Goal: Find specific page/section: Find specific page/section

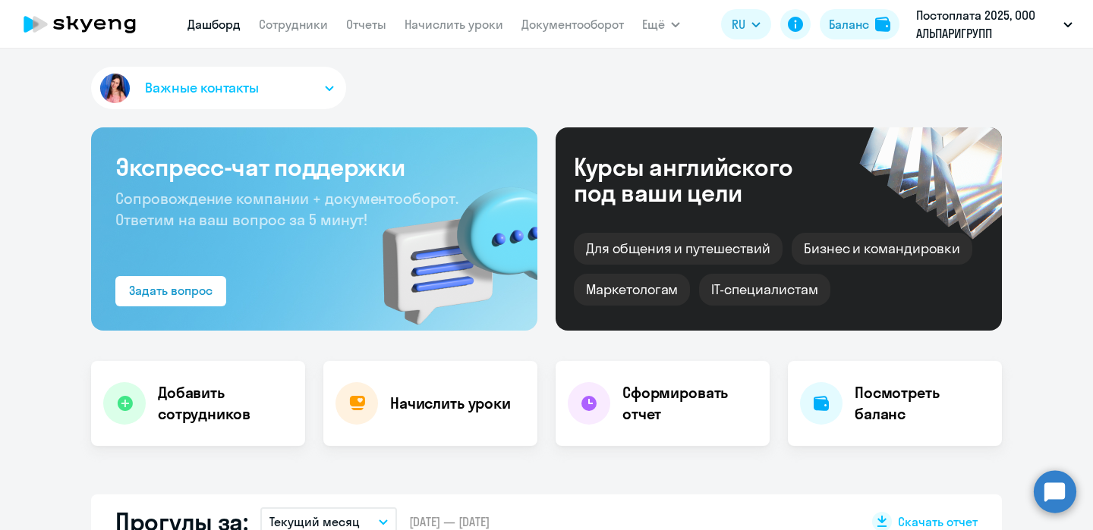
select select "30"
click at [656, 24] on span "Ещё" at bounding box center [653, 24] width 23 height 18
click at [599, 27] on link "Документооборот" at bounding box center [572, 24] width 102 height 15
